Goal: Task Accomplishment & Management: Use online tool/utility

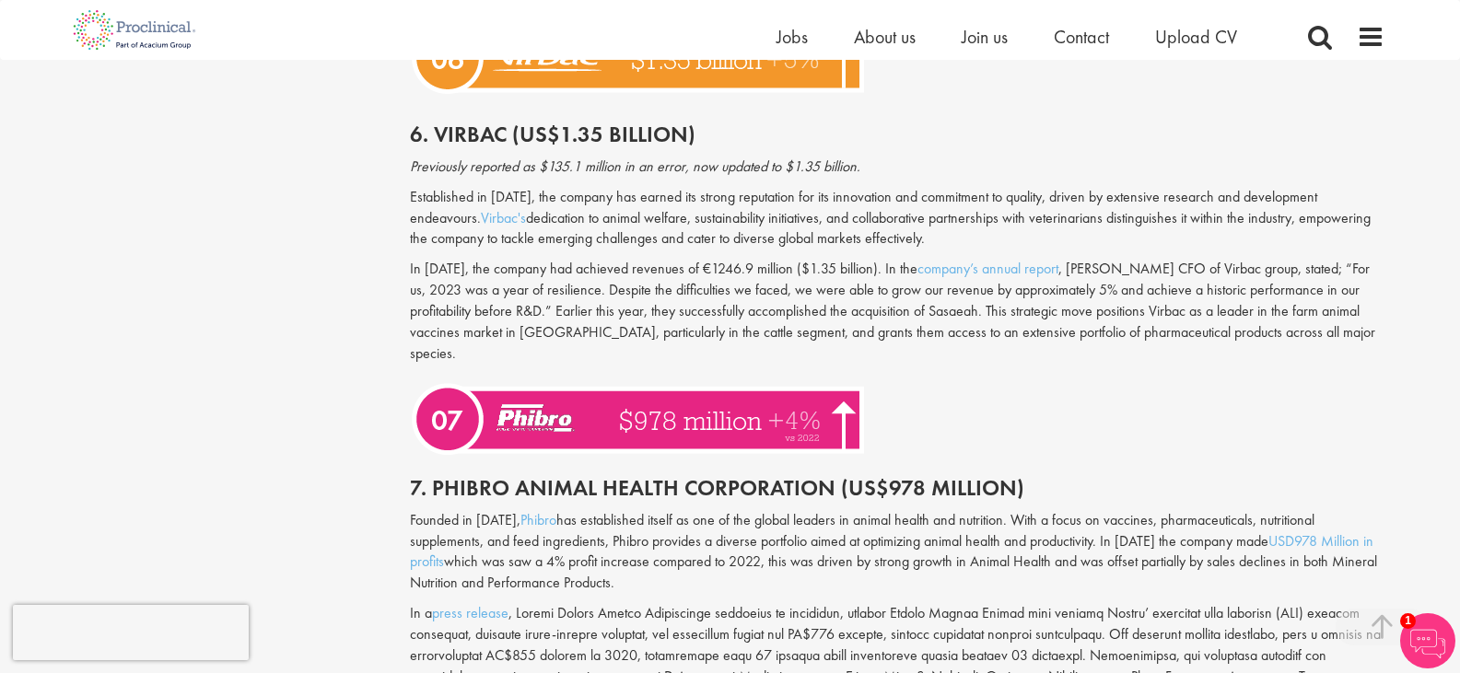
scroll to position [3176, 0]
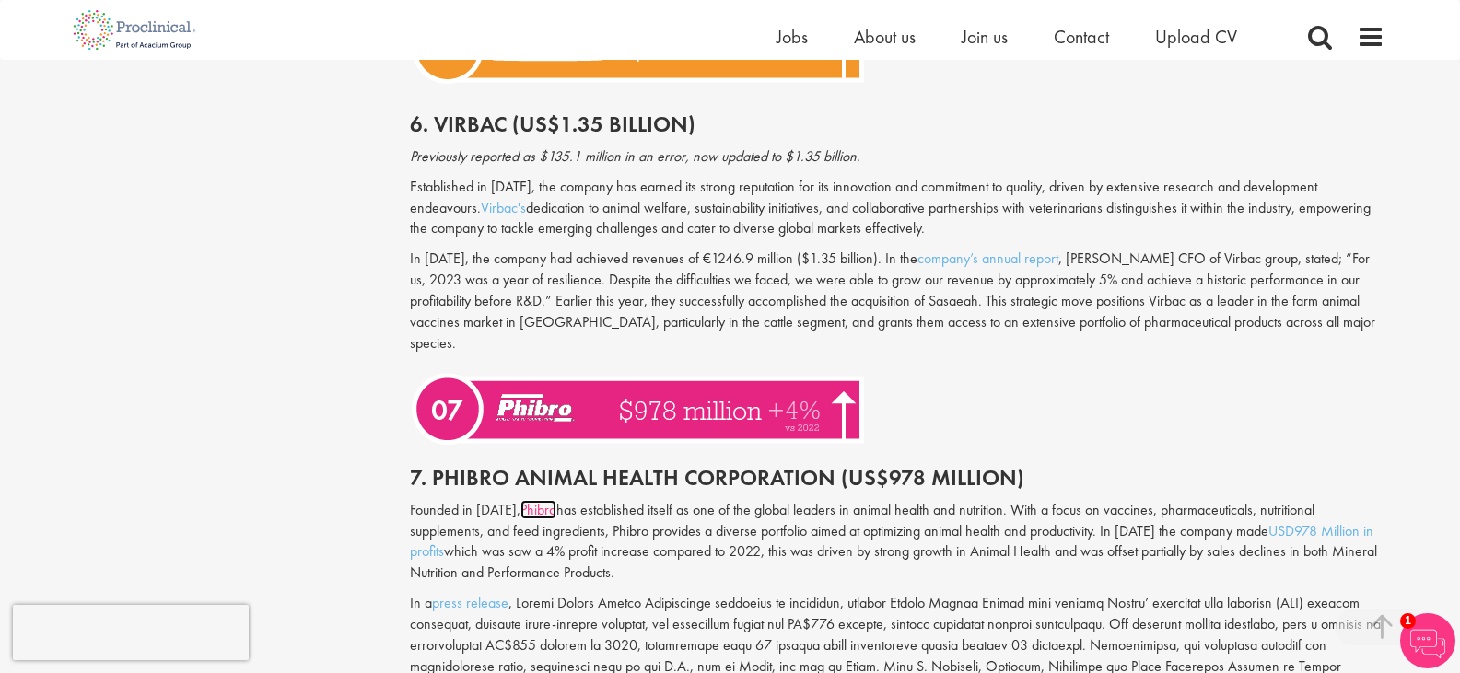
click at [539, 500] on link "Phibro" at bounding box center [538, 509] width 36 height 19
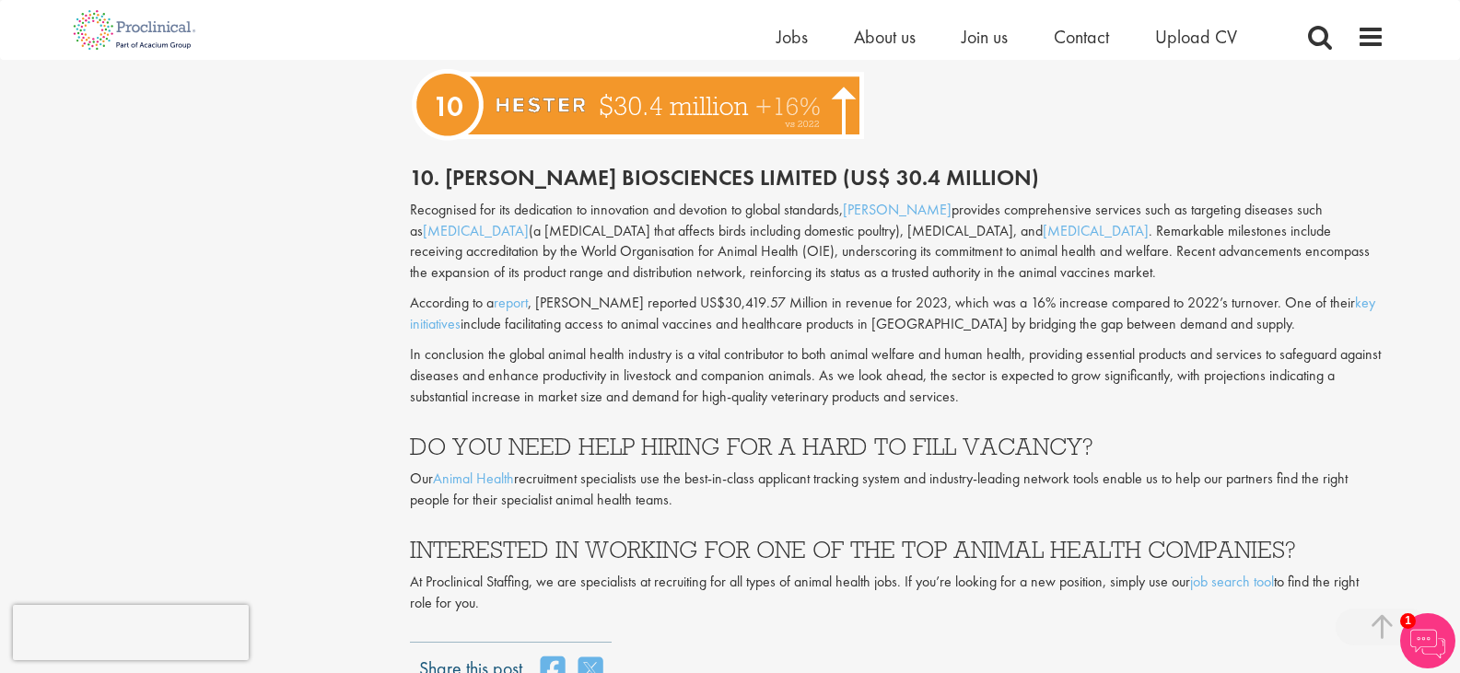
scroll to position [4531, 0]
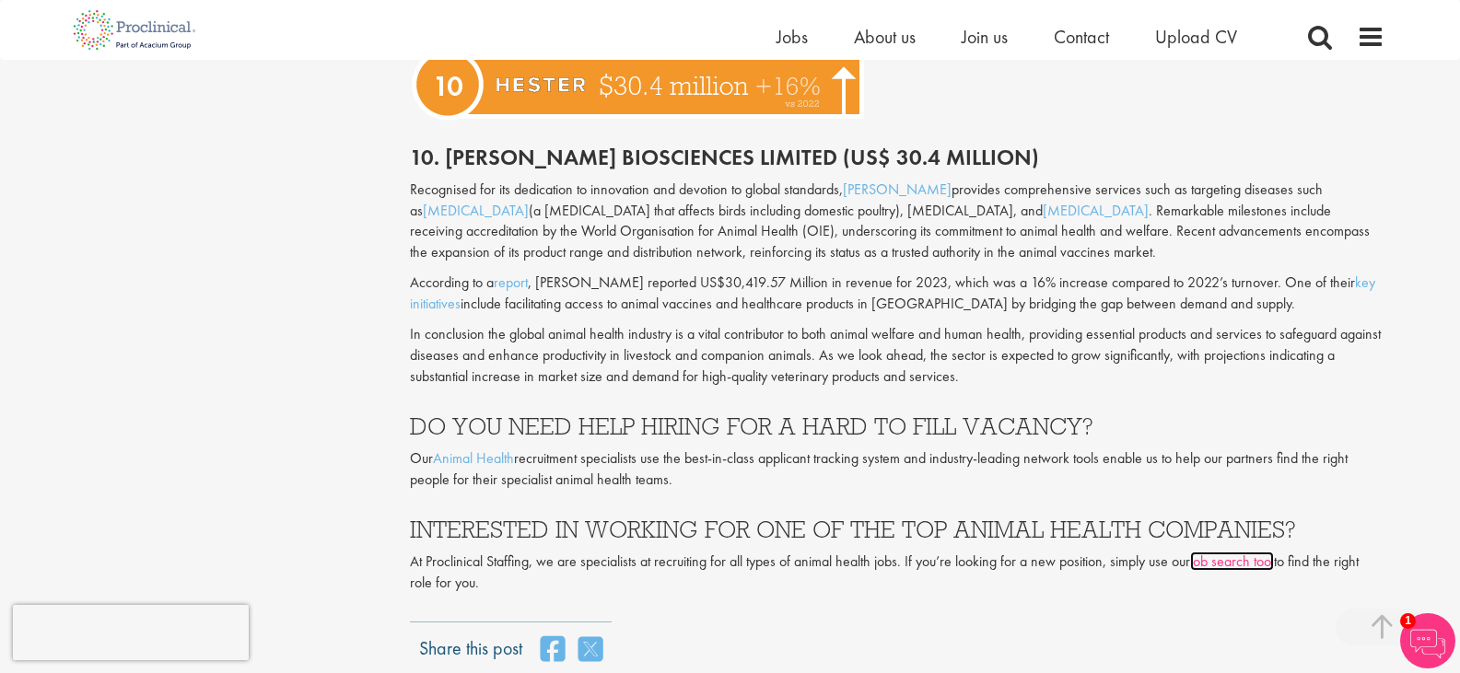
click at [1251, 552] on link "job search tool" at bounding box center [1232, 561] width 84 height 19
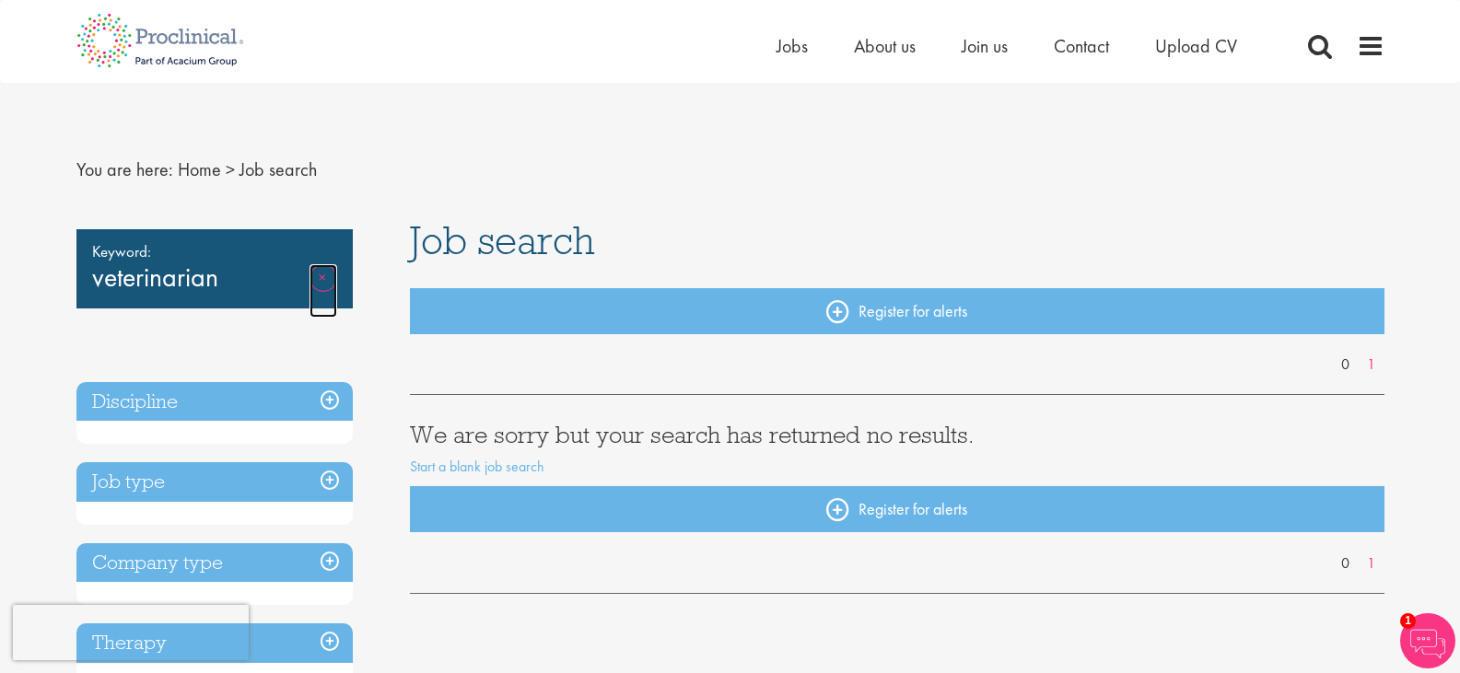
click at [328, 276] on link "Remove" at bounding box center [323, 290] width 28 height 53
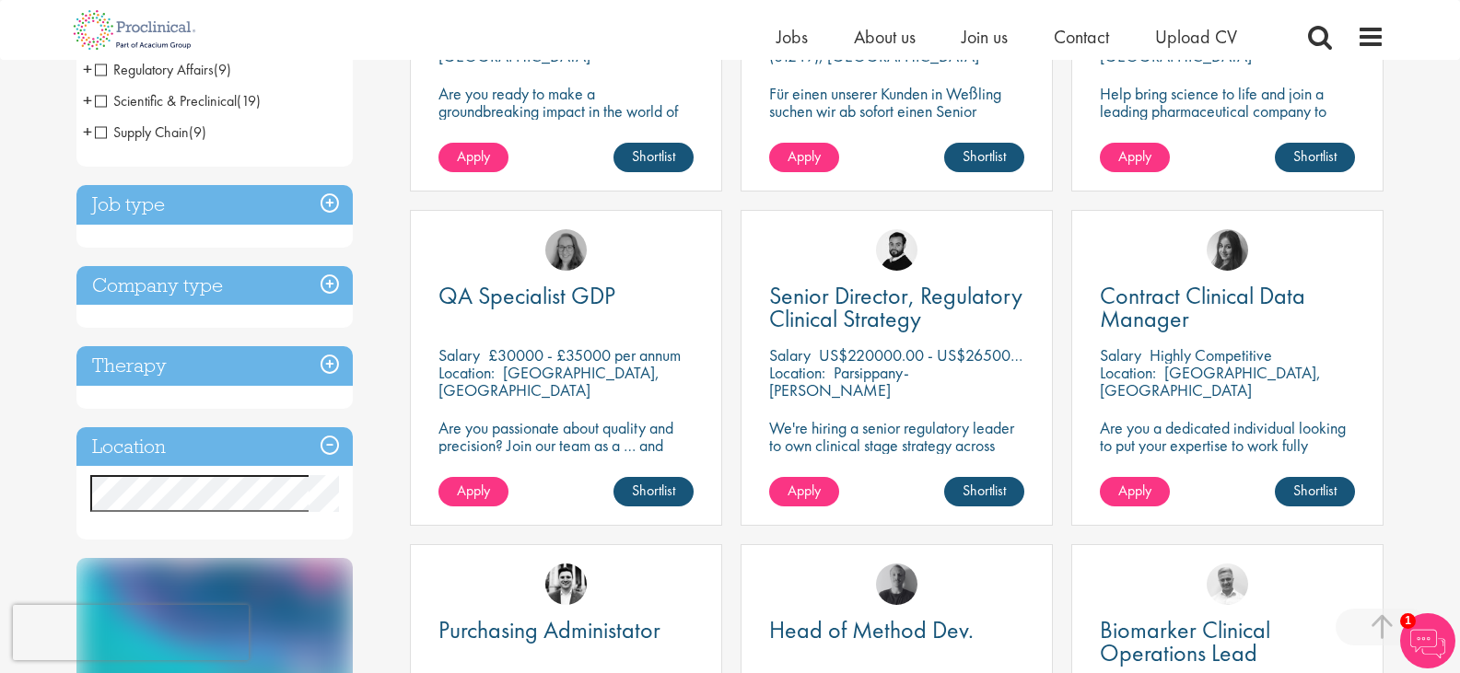
scroll to position [564, 0]
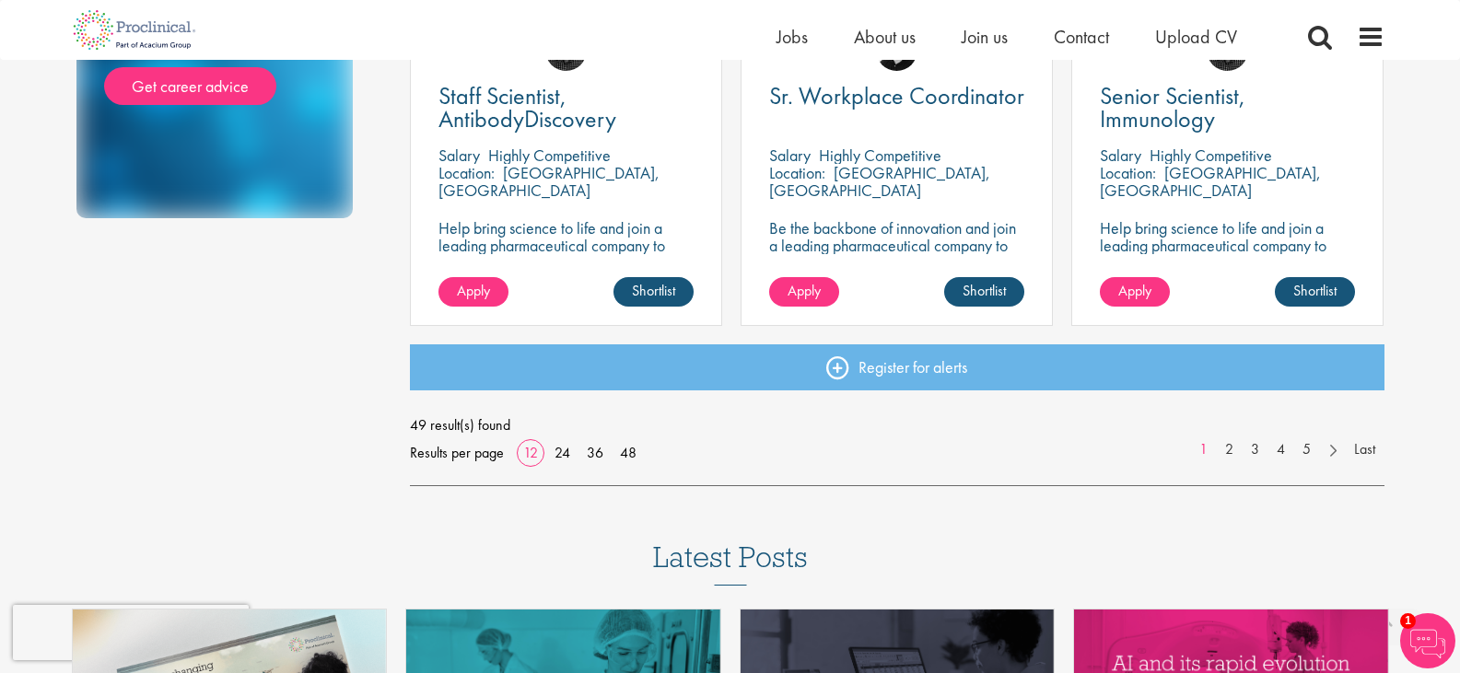
scroll to position [1424, 0]
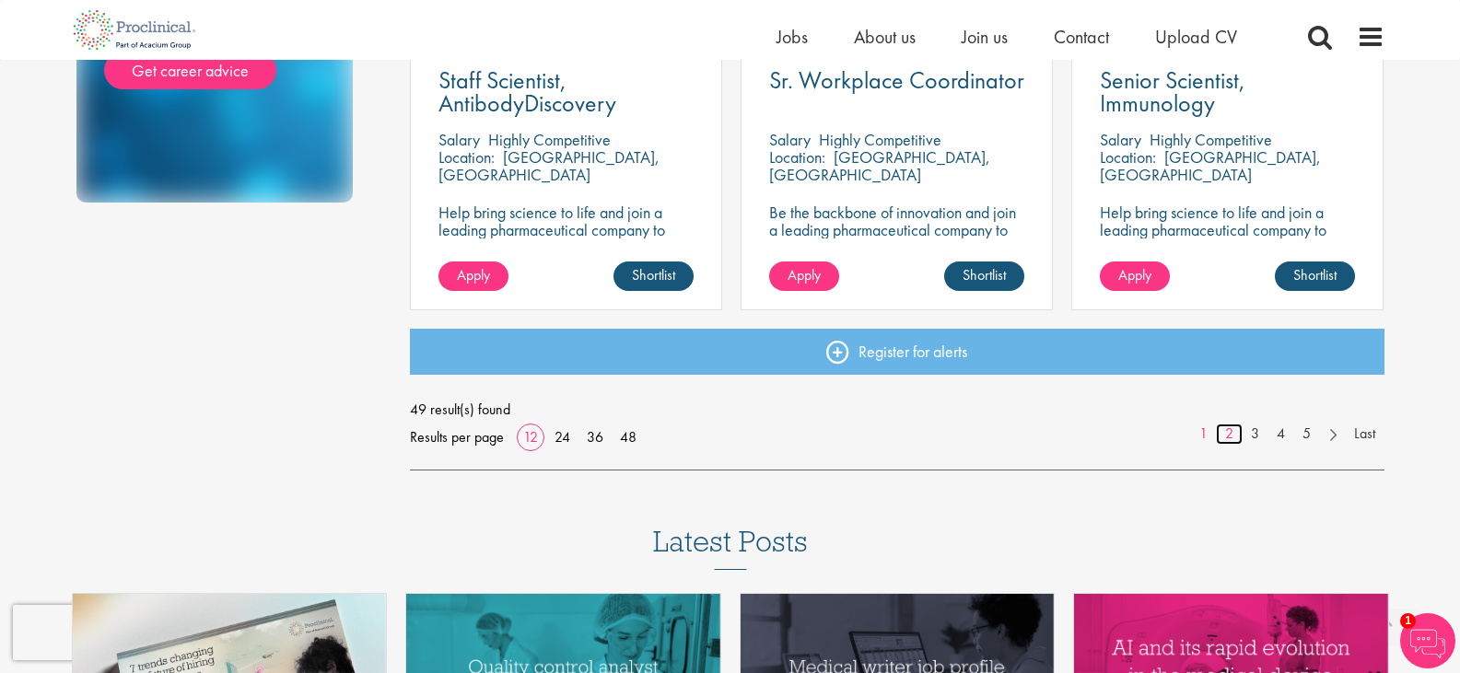
click at [1230, 436] on link "2" at bounding box center [1229, 434] width 27 height 21
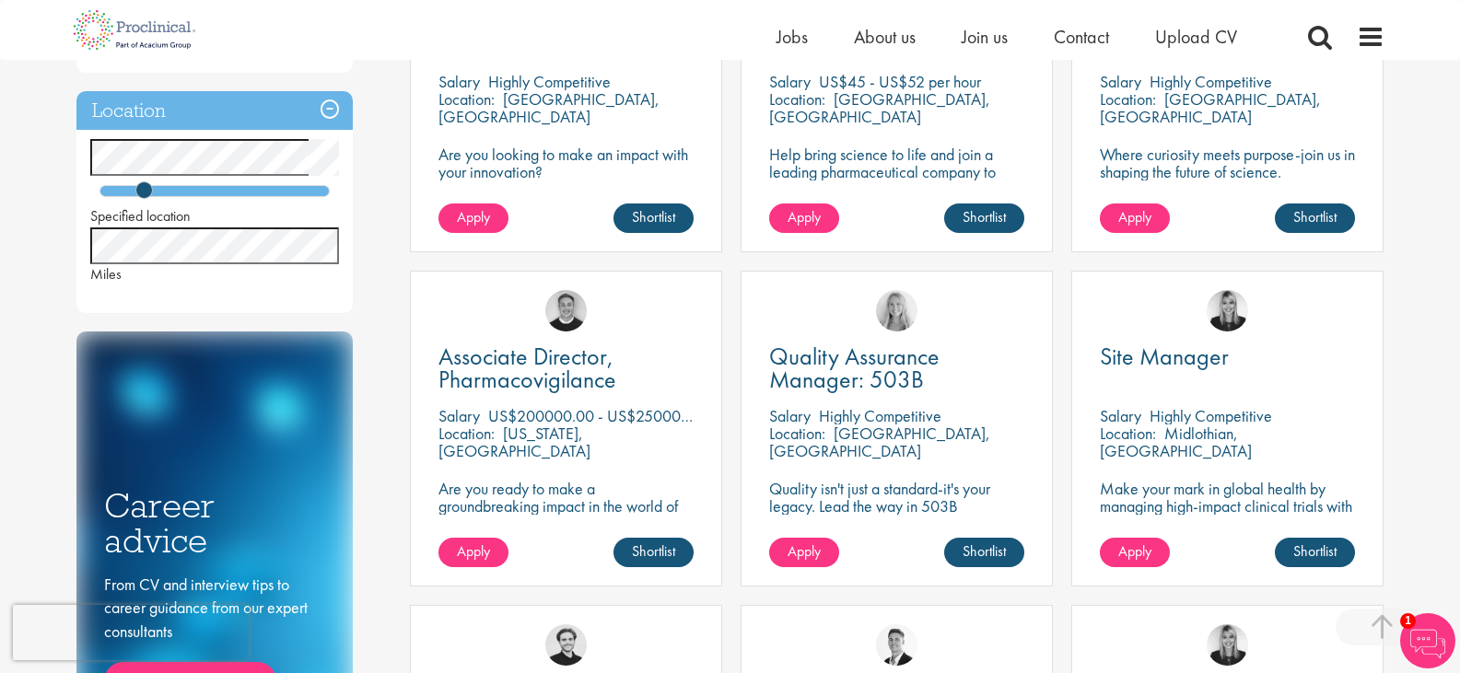
scroll to position [841, 0]
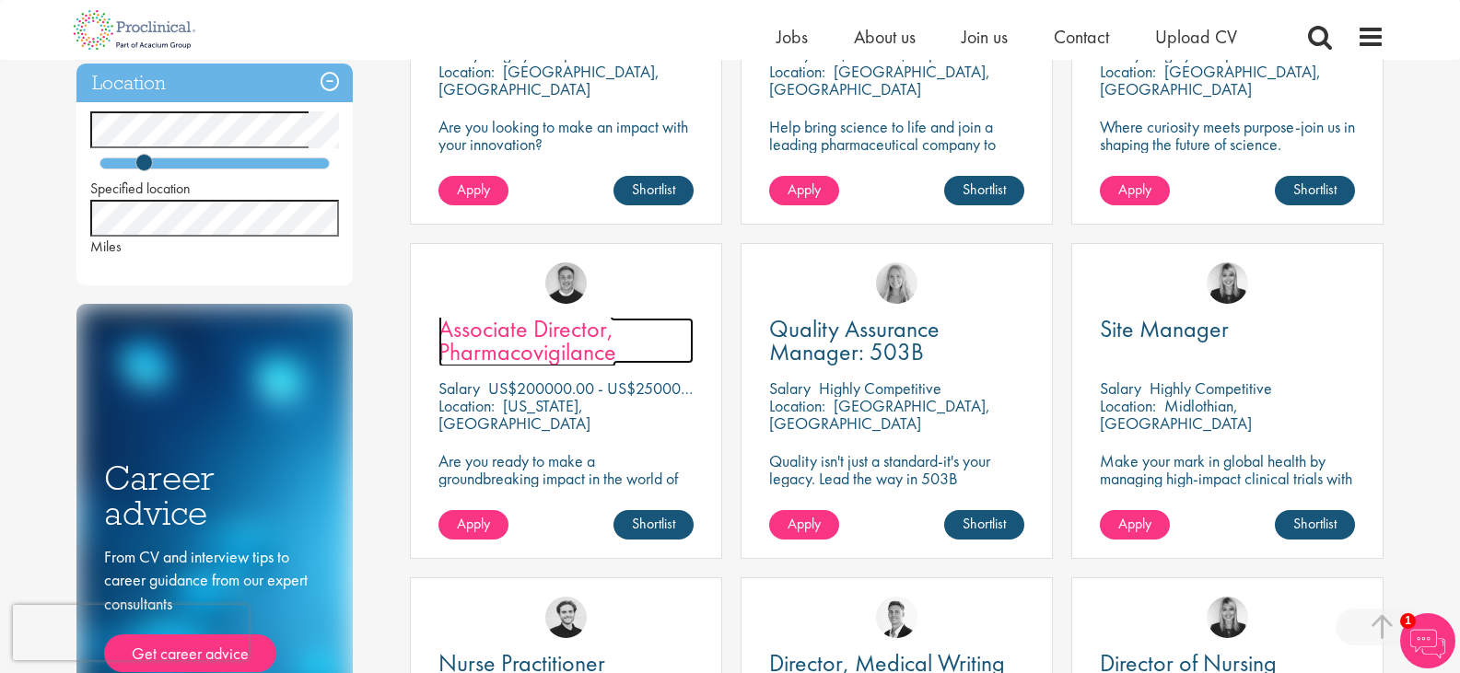
click at [560, 347] on span "Associate Director, Pharmacovigilance" at bounding box center [527, 340] width 178 height 54
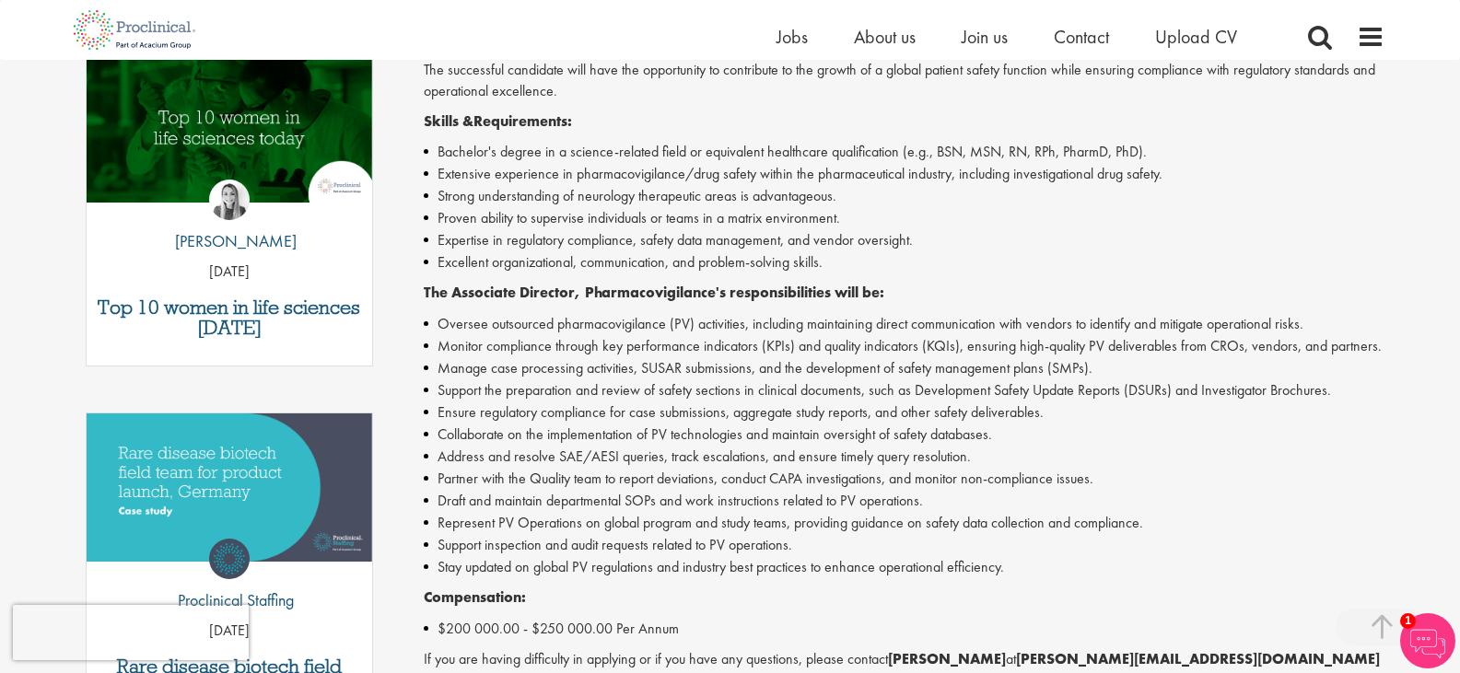
scroll to position [592, 0]
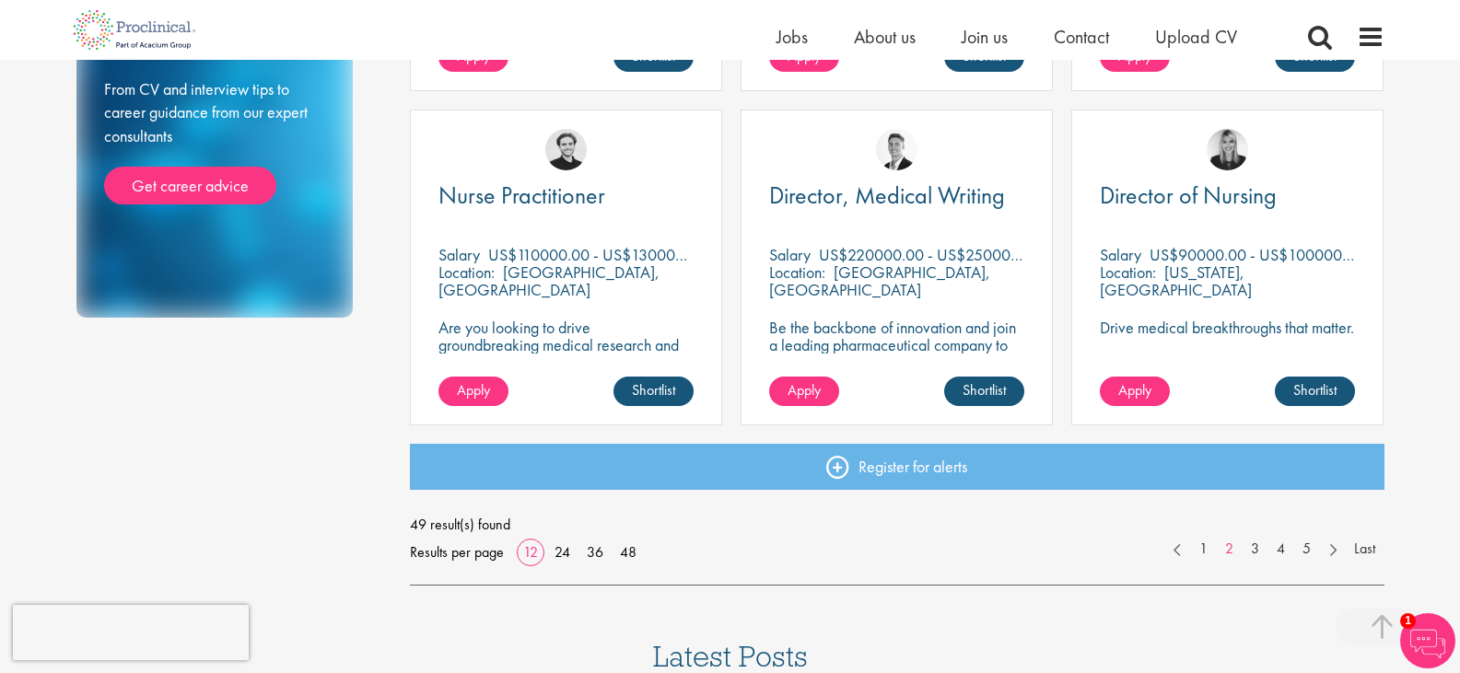
scroll to position [1316, 0]
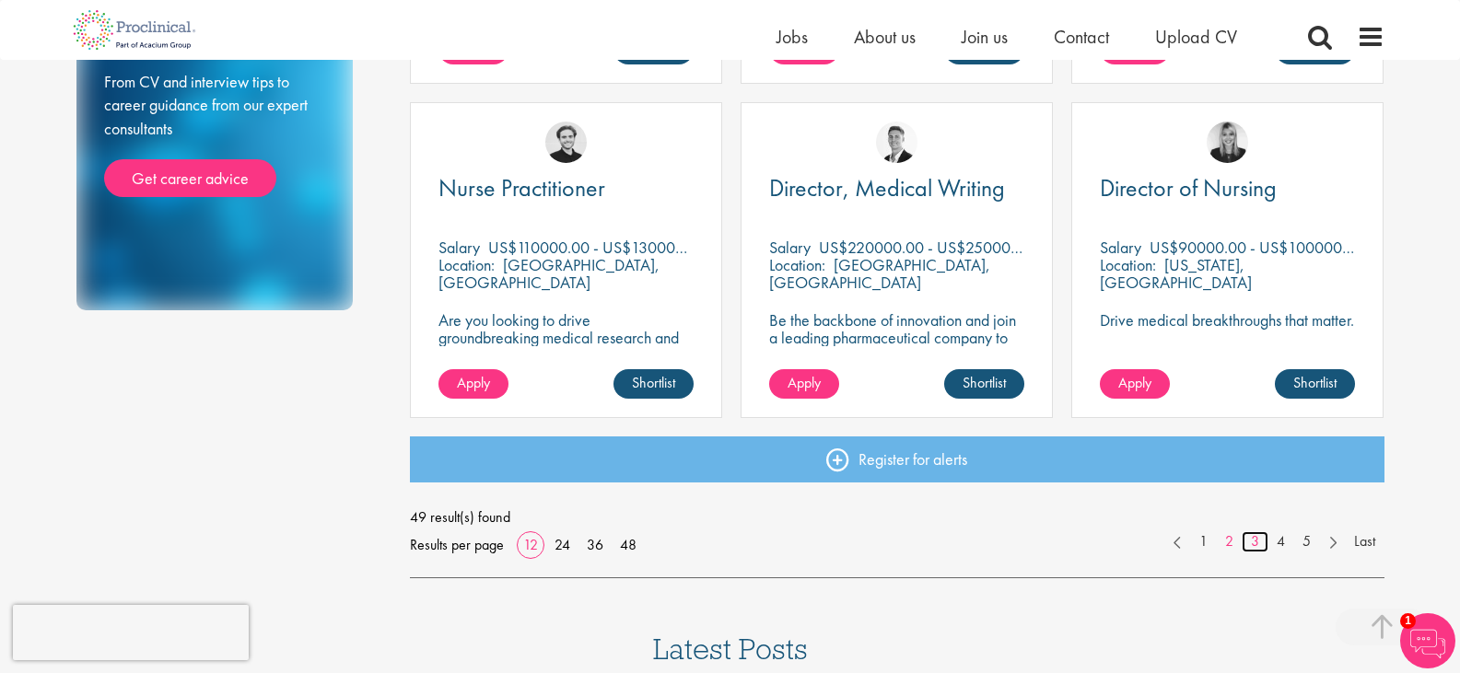
click at [1253, 550] on link "3" at bounding box center [1255, 541] width 27 height 21
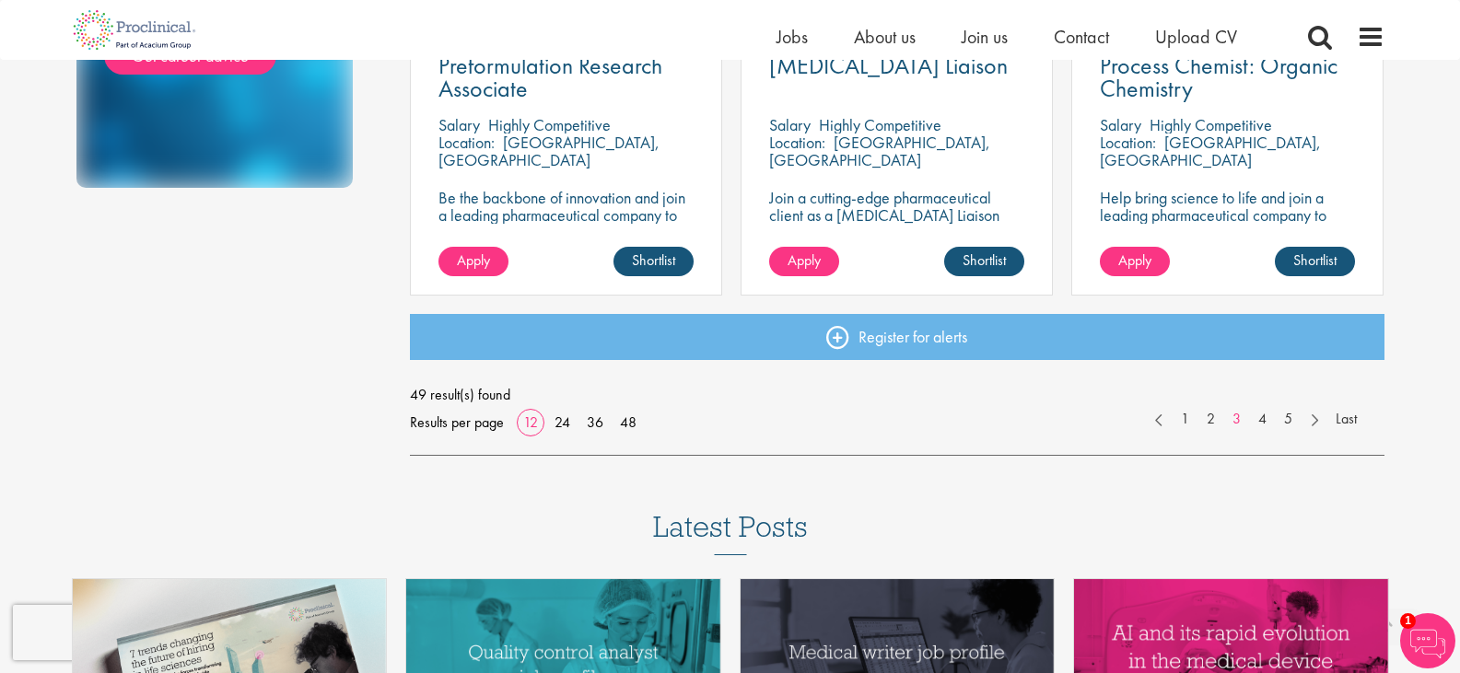
scroll to position [1458, 0]
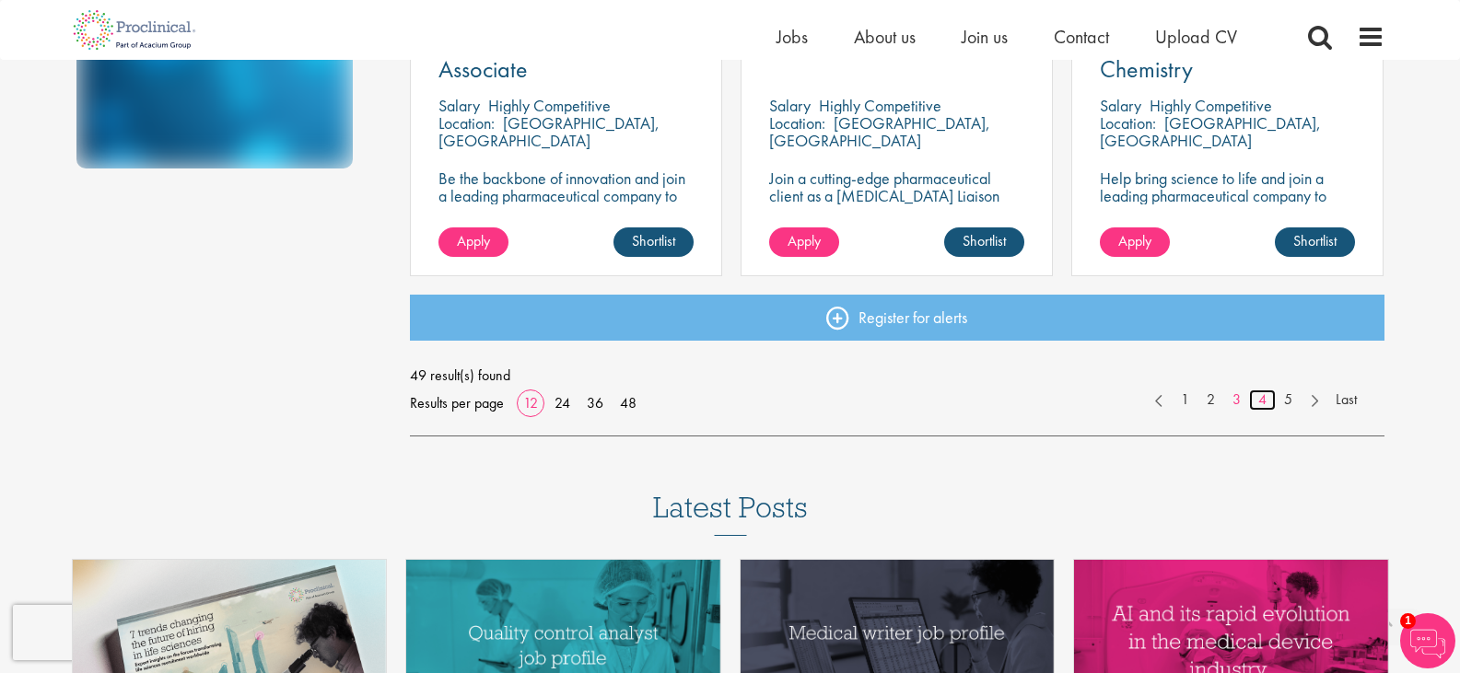
click at [1263, 399] on link "4" at bounding box center [1262, 400] width 27 height 21
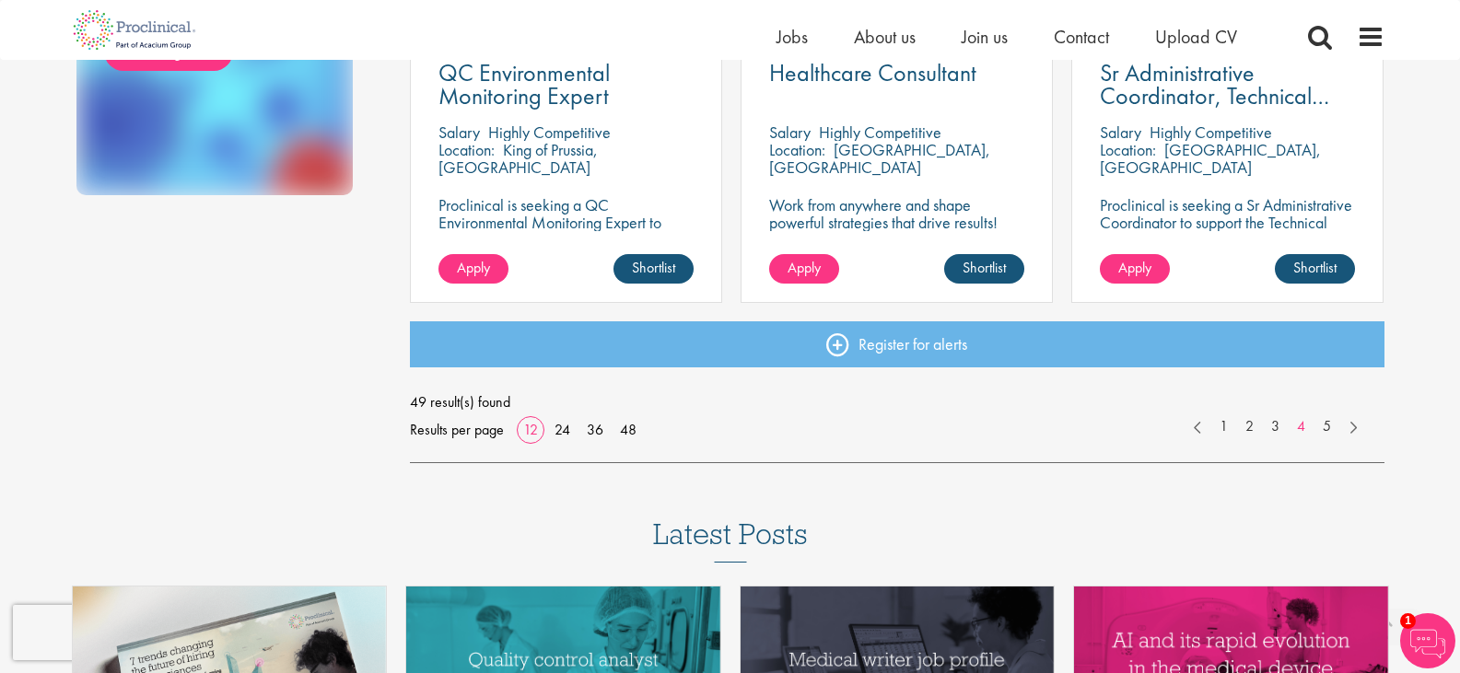
scroll to position [1455, 0]
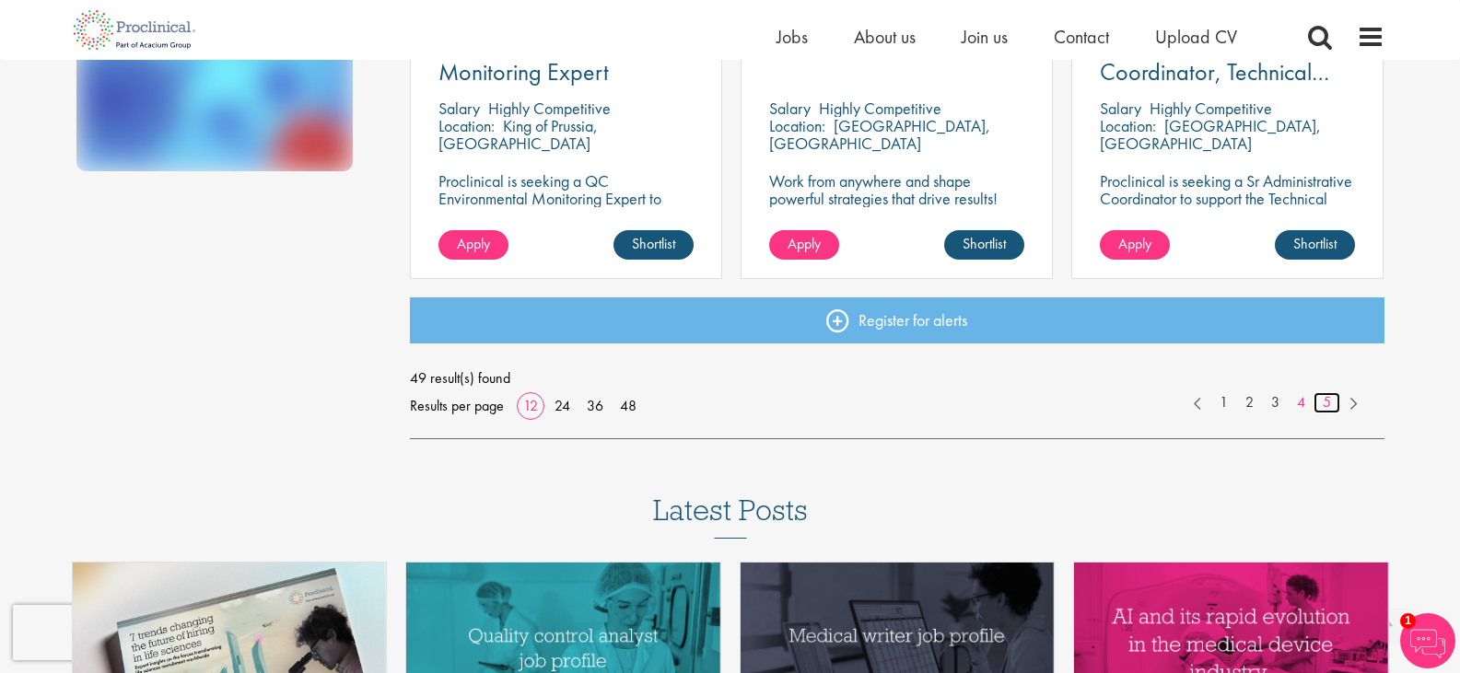
click at [1320, 404] on link "5" at bounding box center [1326, 402] width 27 height 21
